Goal: Transaction & Acquisition: Purchase product/service

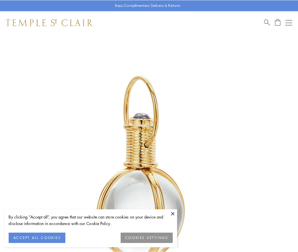
scroll to position [148, 0]
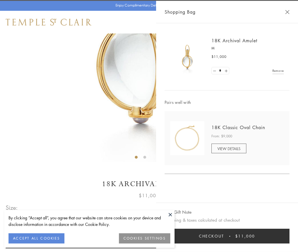
click at [227, 236] on button "Checkout $11,000" at bounding box center [226, 235] width 125 height 15
